Goal: Task Accomplishment & Management: Use online tool/utility

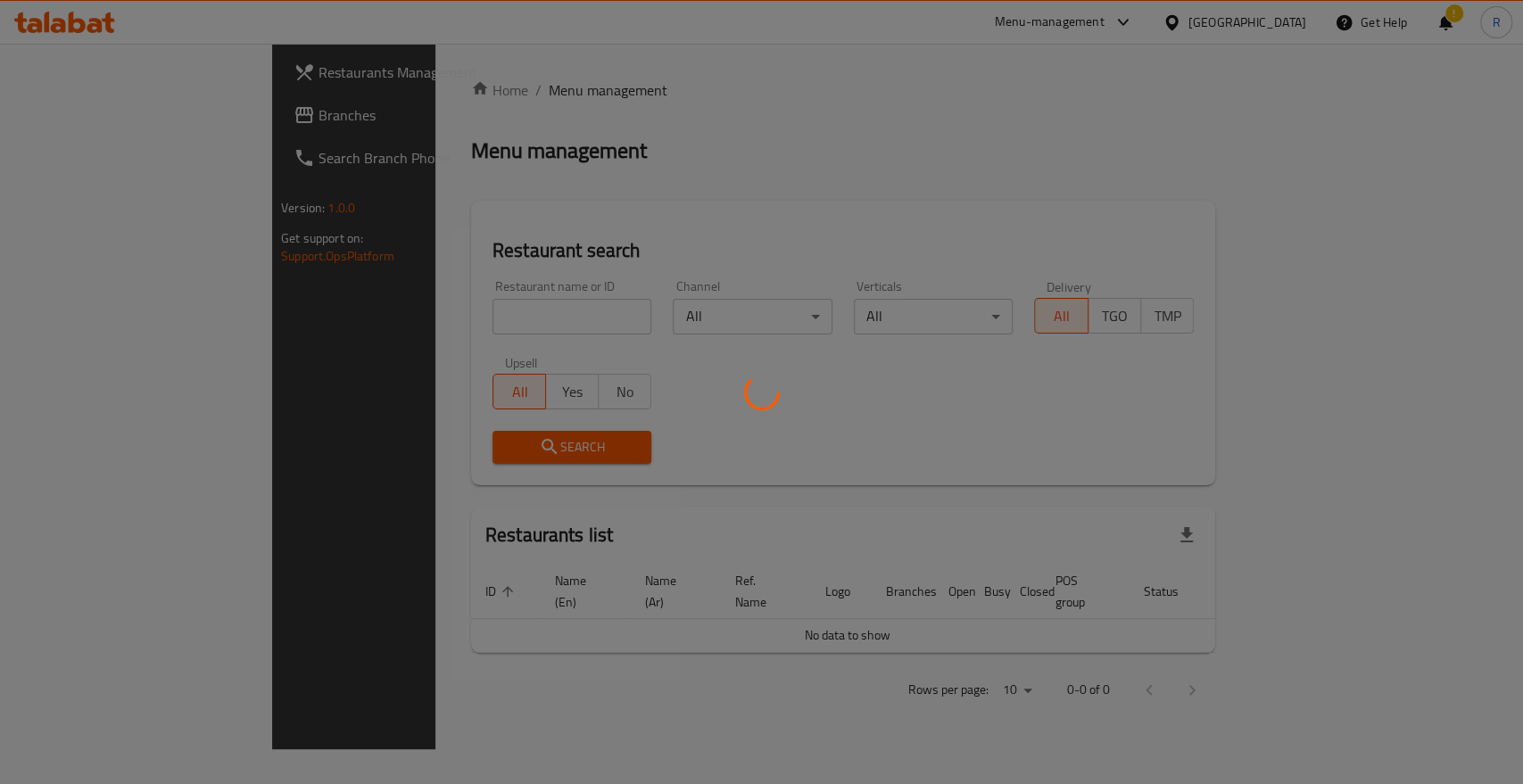
click at [469, 316] on div at bounding box center [761, 392] width 1523 height 784
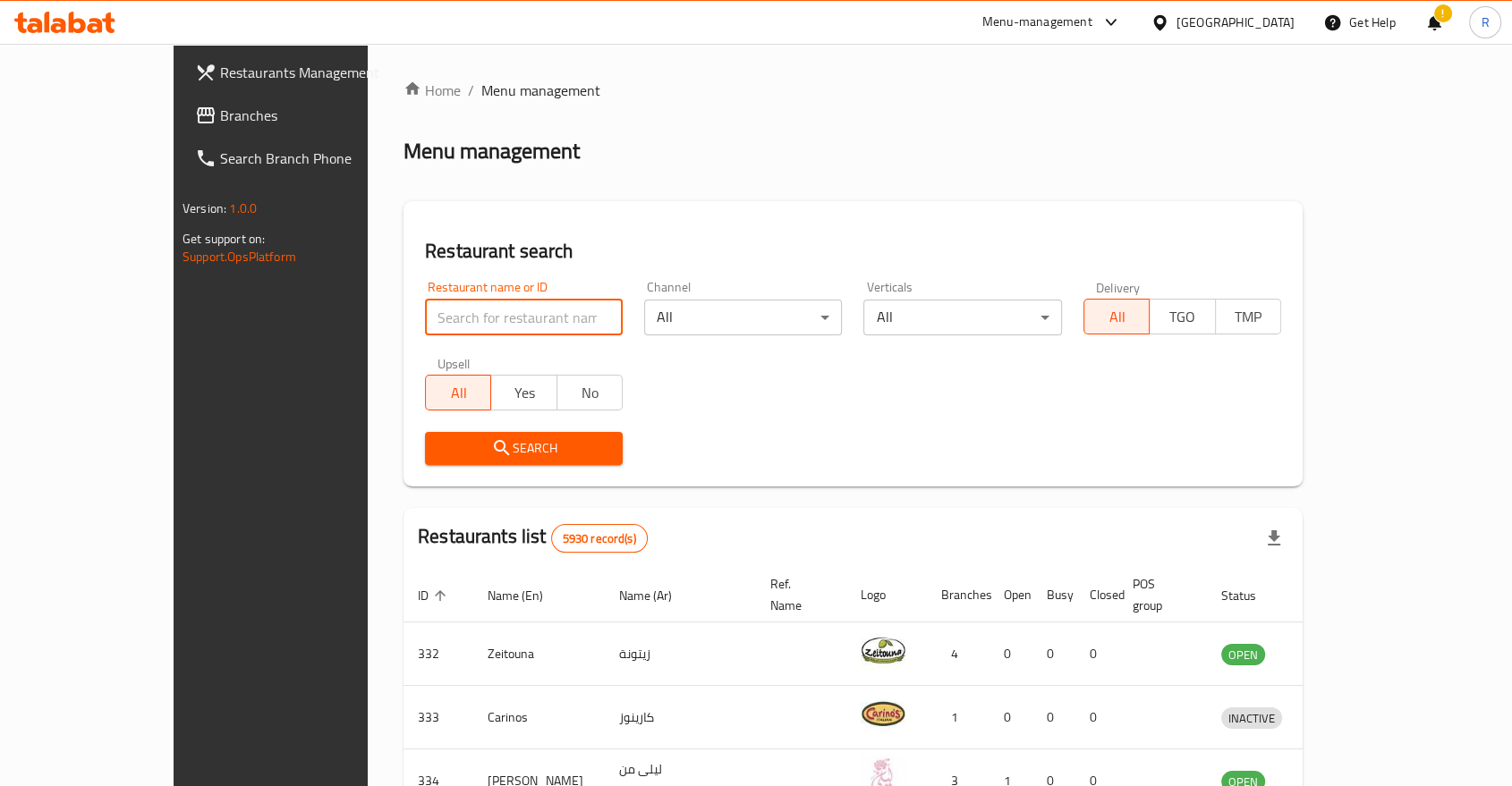
click at [425, 328] on input "search" at bounding box center [523, 318] width 198 height 36
type input "turkish gourmet"
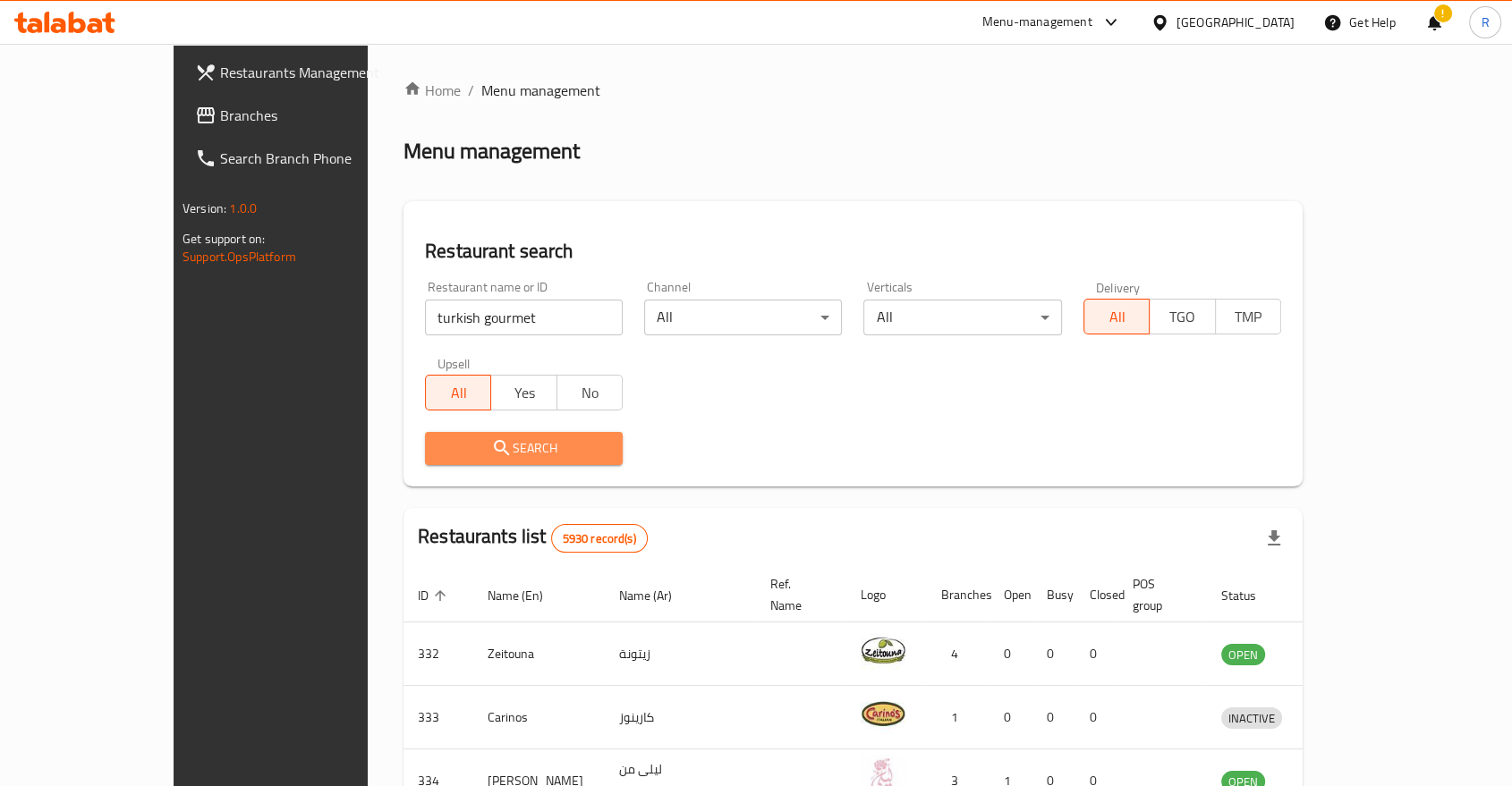
click at [425, 435] on button "Search" at bounding box center [523, 448] width 198 height 33
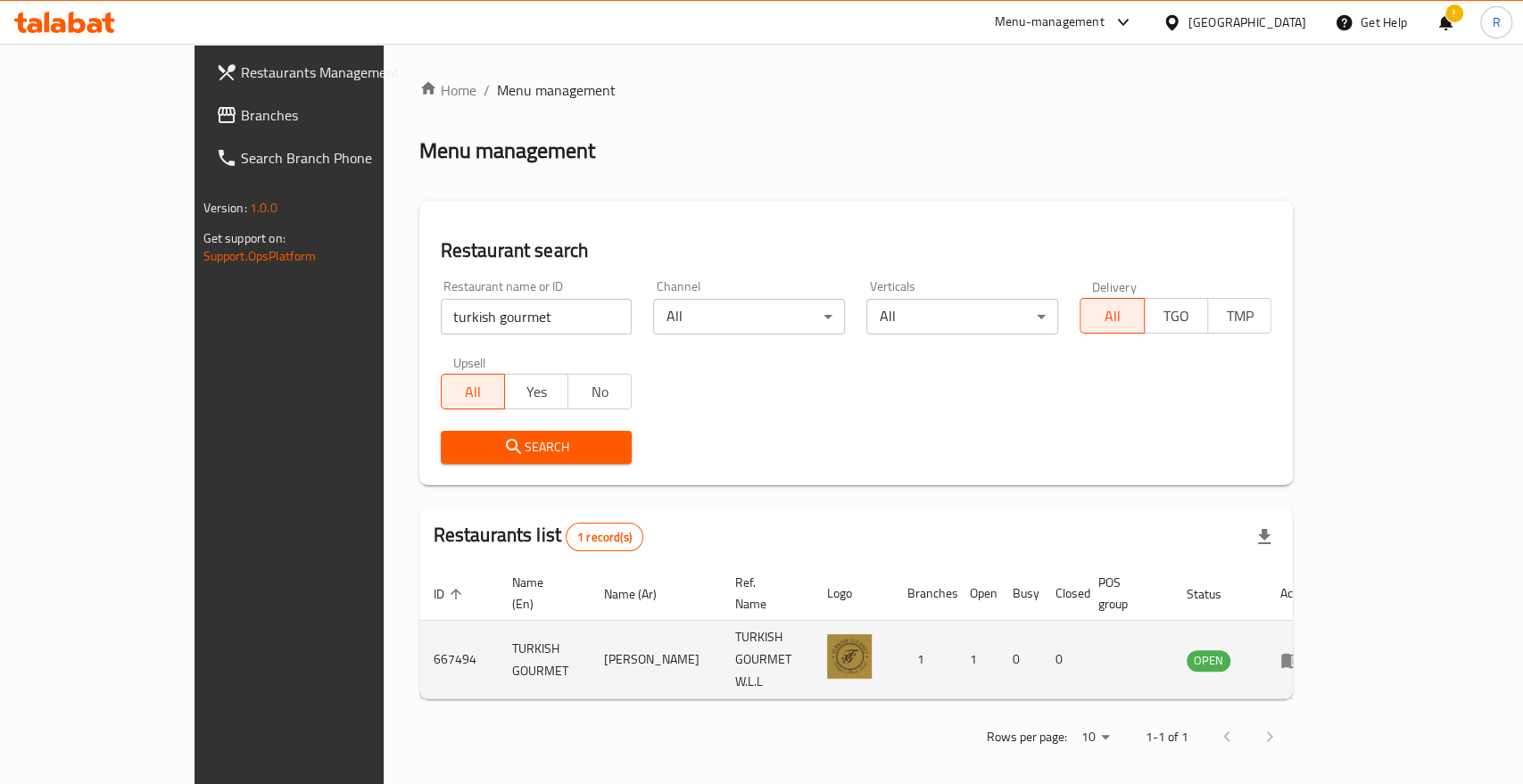
click at [1301, 652] on icon "enhanced table" at bounding box center [1291, 660] width 20 height 15
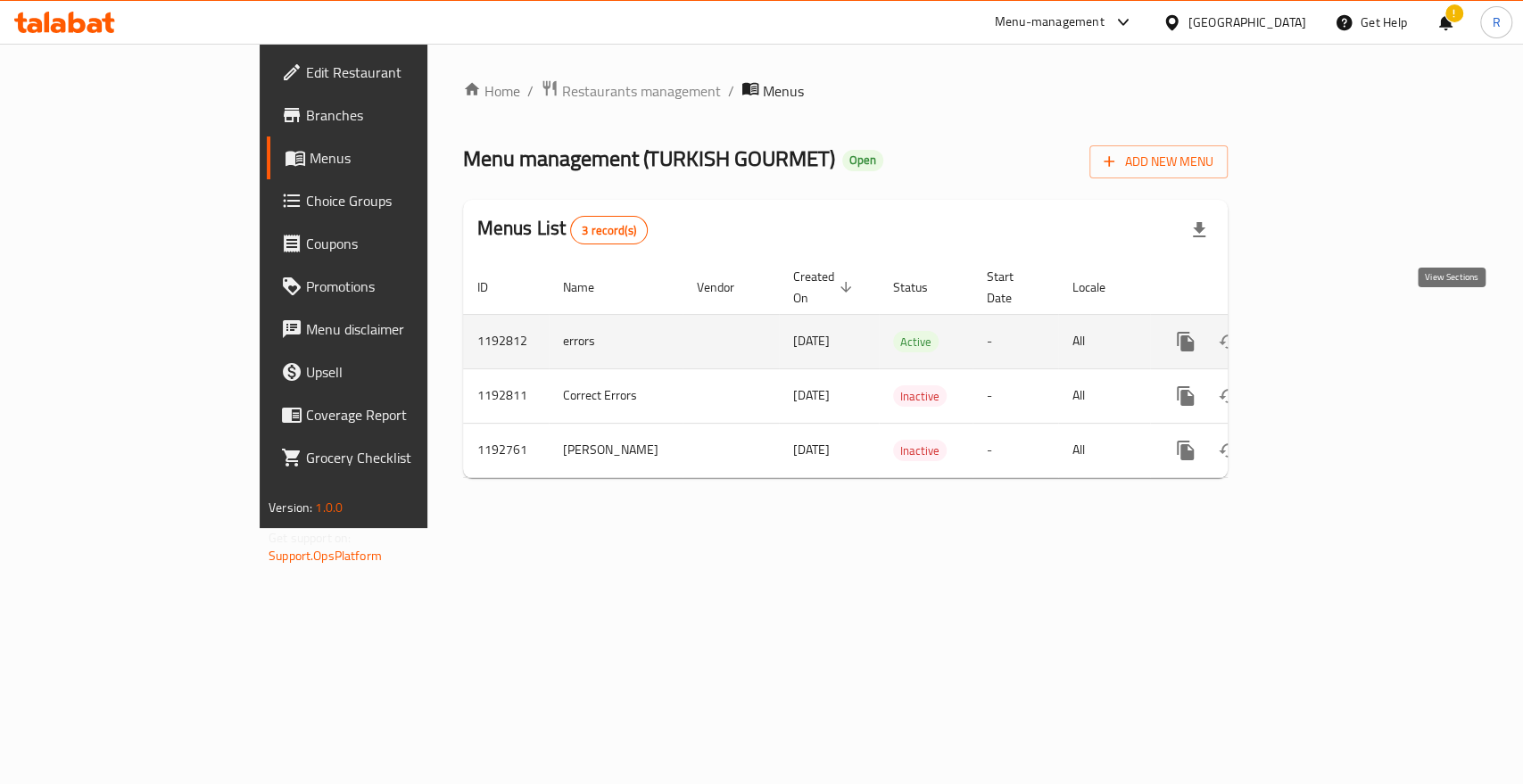
click at [1326, 331] on icon "enhanced table" at bounding box center [1315, 342] width 22 height 22
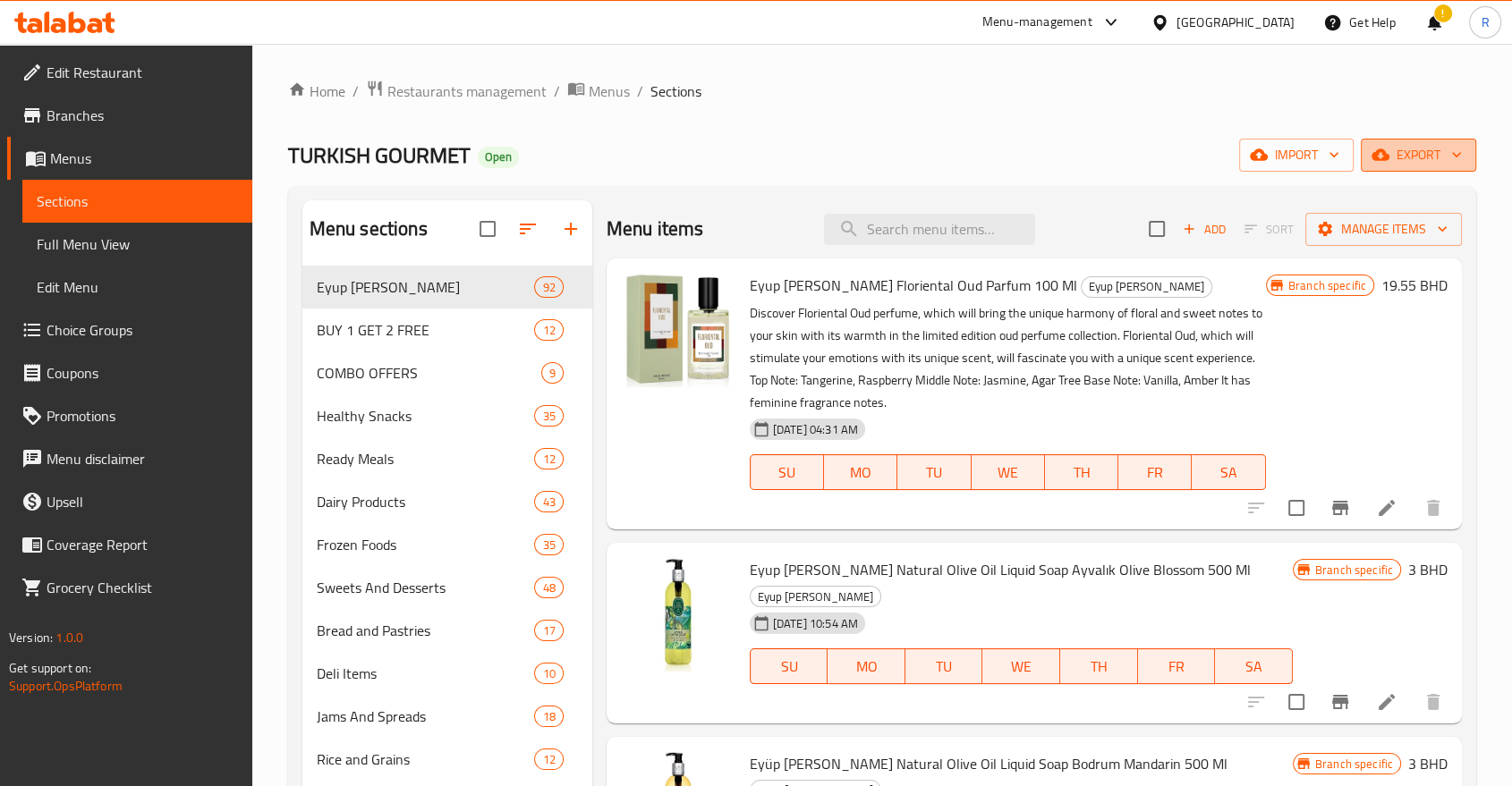
click at [1424, 166] on span "export" at bounding box center [1418, 154] width 87 height 23
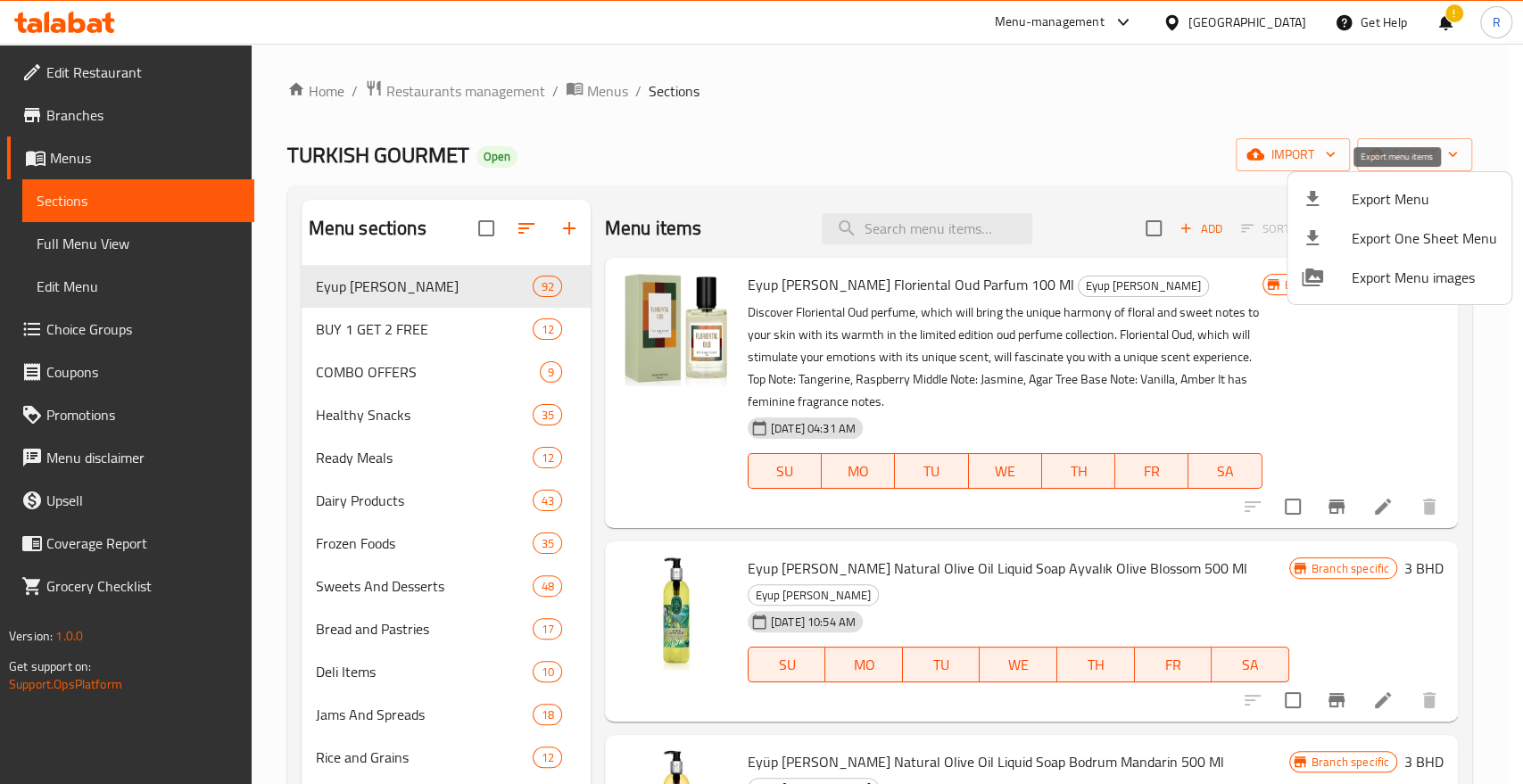
click at [1399, 198] on span "Export Menu" at bounding box center [1424, 199] width 145 height 22
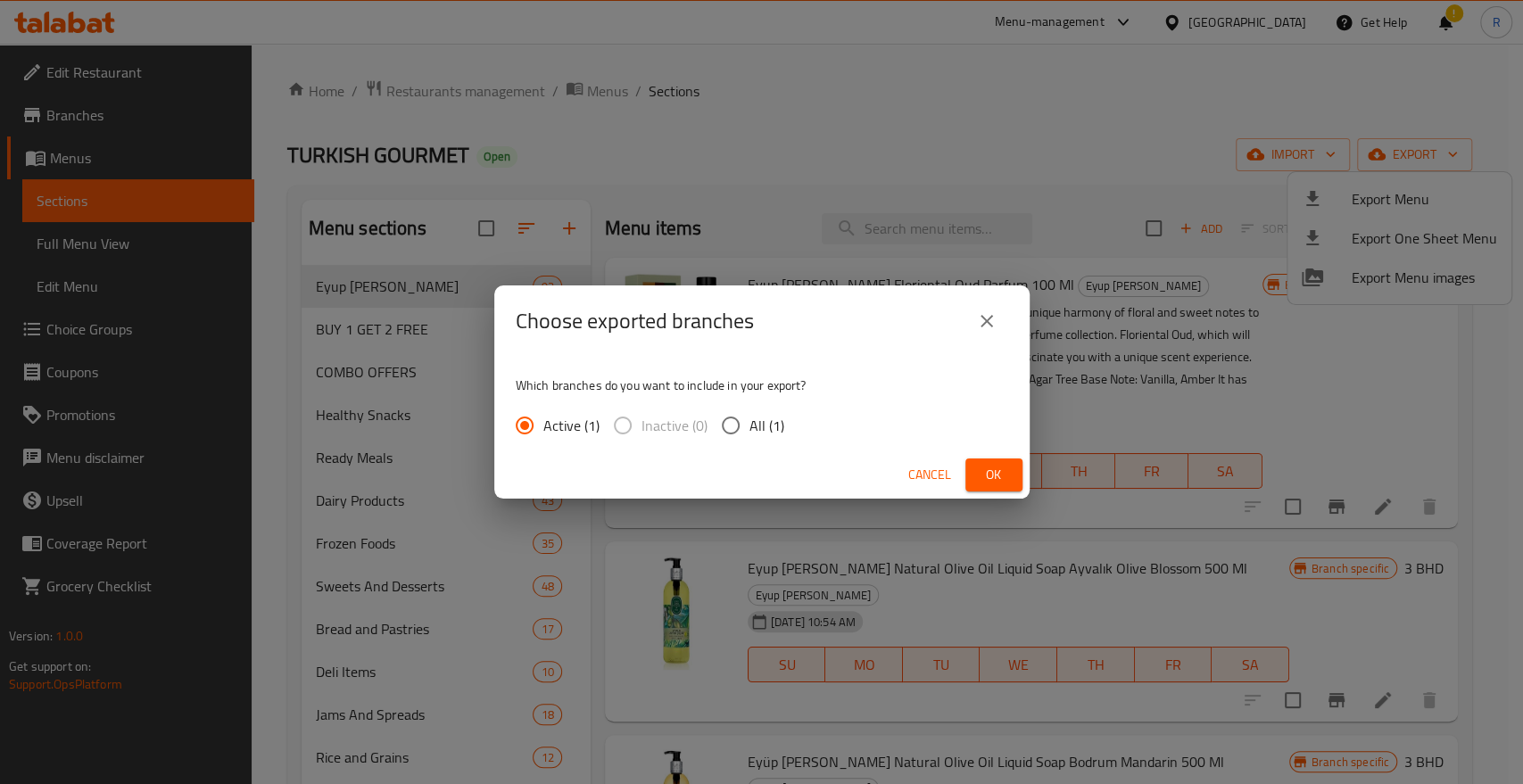
click at [986, 478] on span "Ok" at bounding box center [995, 475] width 29 height 23
